Goal: Information Seeking & Learning: Learn about a topic

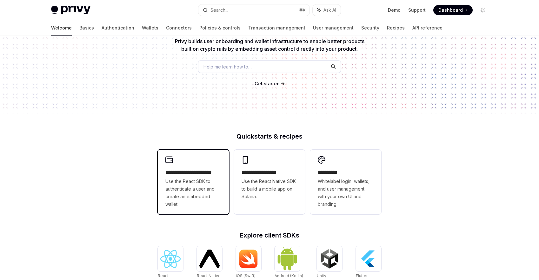
scroll to position [67, 0]
click at [197, 198] on span "Use the React SDK to authenticate a user and create an embedded wallet." at bounding box center [193, 192] width 56 height 30
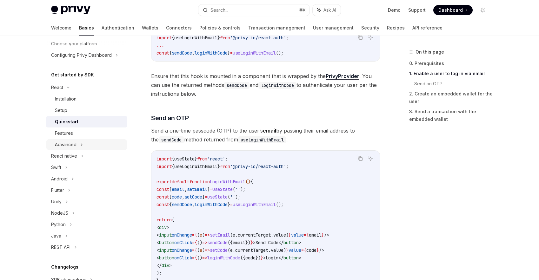
scroll to position [80, 0]
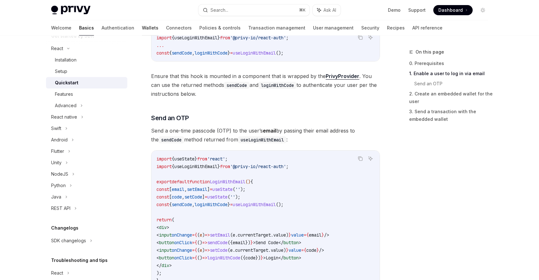
click at [142, 27] on link "Wallets" at bounding box center [150, 27] width 17 height 15
type textarea "*"
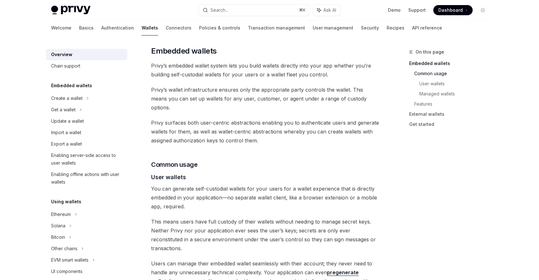
scroll to position [314, 0]
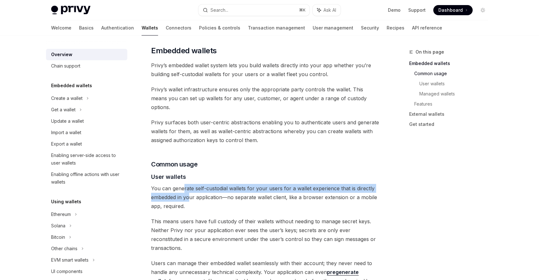
drag, startPoint x: 185, startPoint y: 176, endPoint x: 193, endPoint y: 189, distance: 15.0
click at [192, 189] on span "You can generate self-custodial wallets for your users for a wallet experience …" at bounding box center [265, 197] width 229 height 27
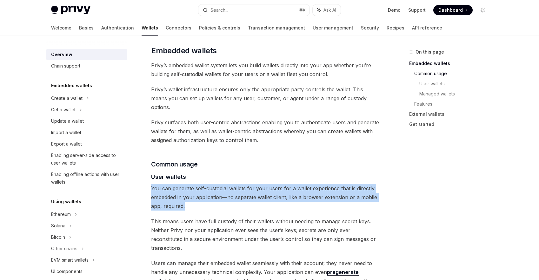
drag, startPoint x: 193, startPoint y: 196, endPoint x: 199, endPoint y: 174, distance: 23.4
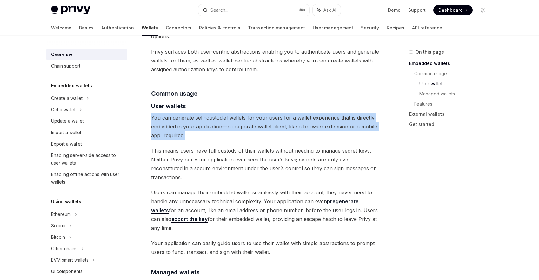
scroll to position [401, 0]
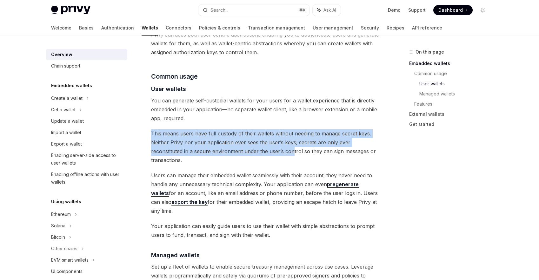
drag, startPoint x: 253, startPoint y: 110, endPoint x: 258, endPoint y: 147, distance: 36.5
click at [258, 146] on div "Privy builds wallet infrastructure that empowers users and applications to tran…" at bounding box center [265, 240] width 229 height 1125
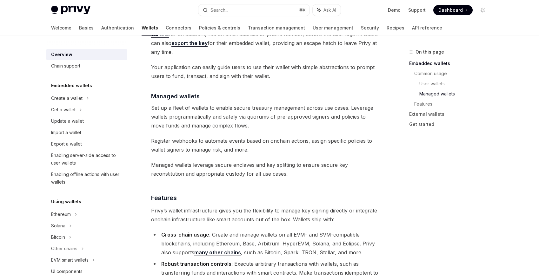
scroll to position [561, 0]
